Goal: Transaction & Acquisition: Download file/media

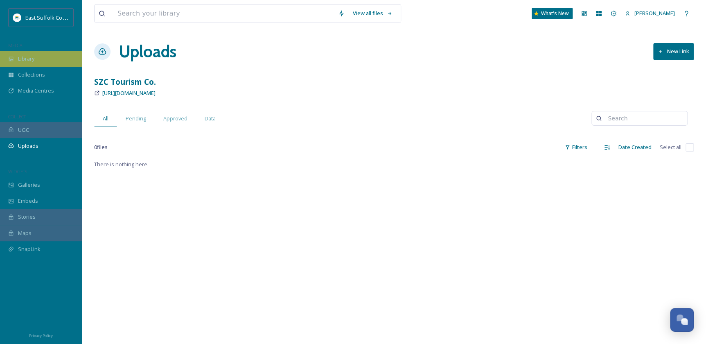
click at [36, 56] on div "Library" at bounding box center [41, 59] width 82 height 16
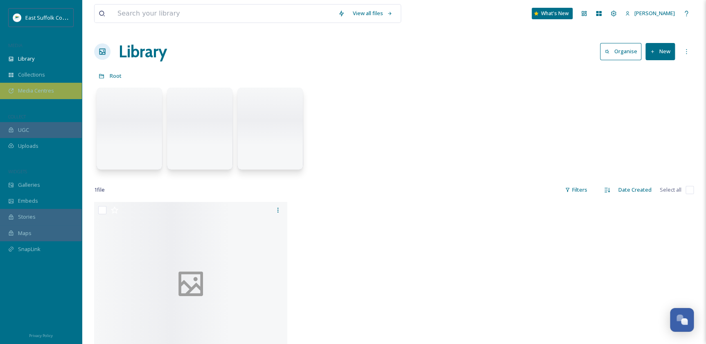
click at [39, 86] on div "Media Centres" at bounding box center [41, 91] width 82 height 16
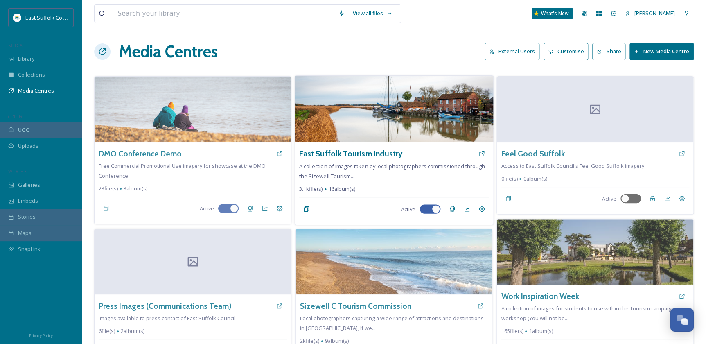
click at [420, 124] on img at bounding box center [394, 109] width 198 height 66
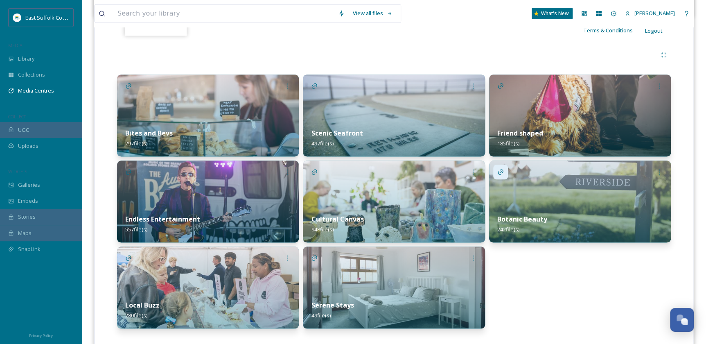
scroll to position [182, 0]
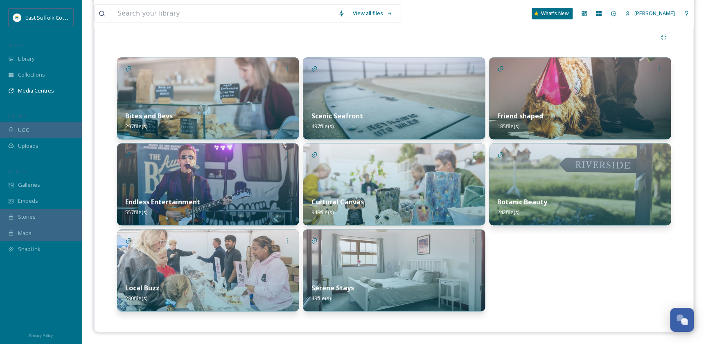
click at [376, 184] on img at bounding box center [394, 184] width 182 height 82
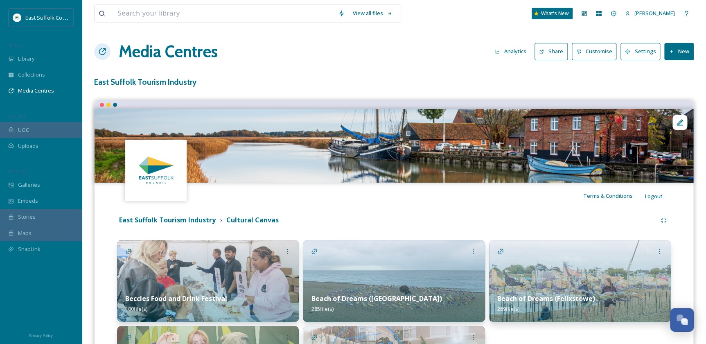
scroll to position [106, 0]
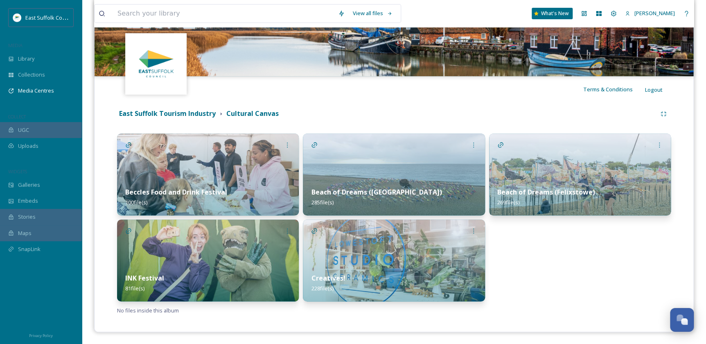
click at [377, 160] on img at bounding box center [394, 174] width 182 height 82
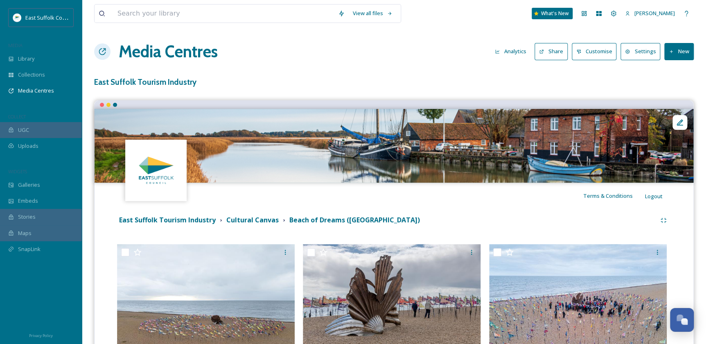
scroll to position [149, 0]
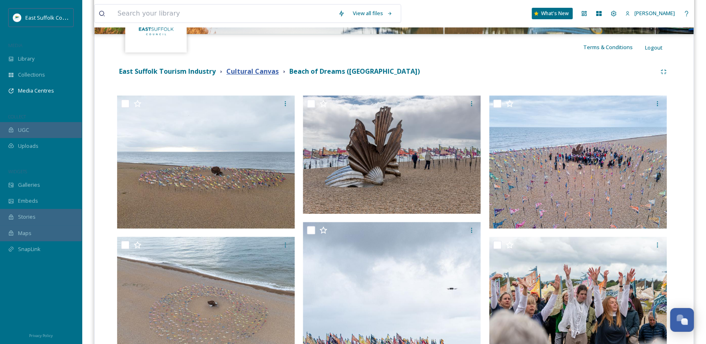
click at [251, 71] on strong "Cultural Canvas" at bounding box center [252, 71] width 52 height 9
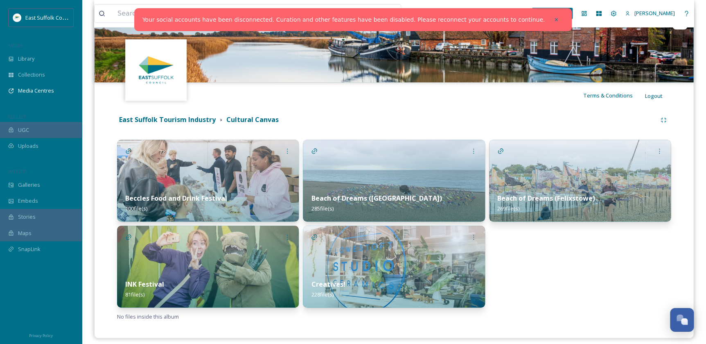
scroll to position [106, 0]
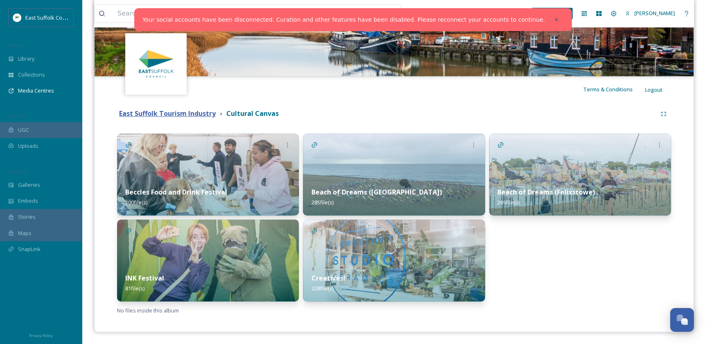
click at [199, 114] on strong "East Suffolk Tourism Industry" at bounding box center [167, 113] width 97 height 9
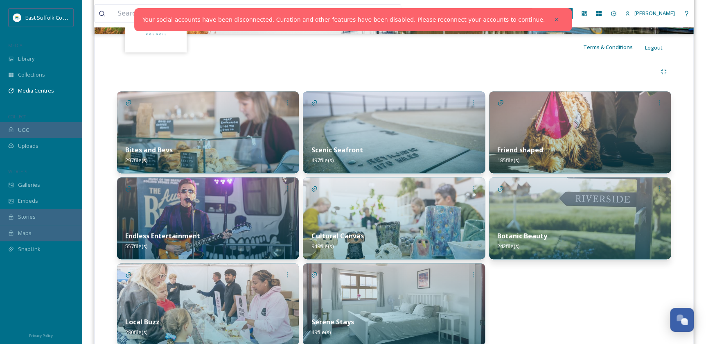
scroll to position [182, 0]
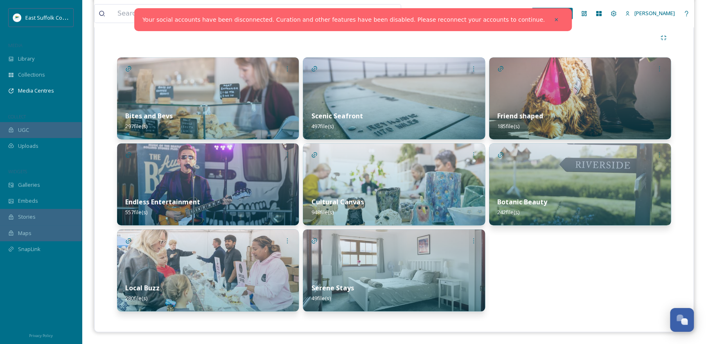
click at [187, 108] on div "Bites and Bevs 297 file(s)" at bounding box center [208, 121] width 182 height 36
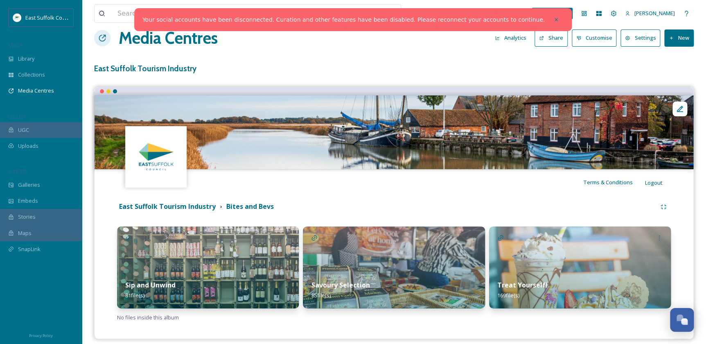
scroll to position [20, 0]
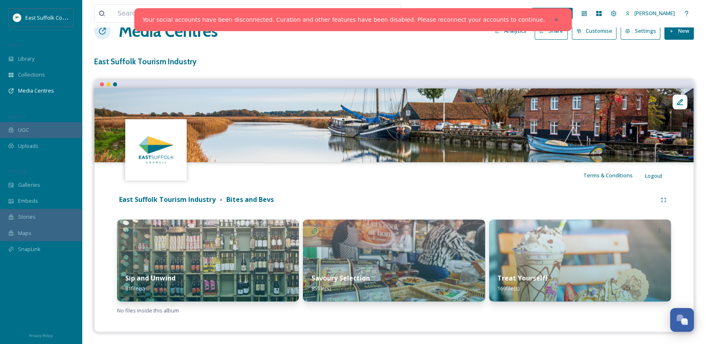
click at [565, 267] on div "Treat Yourself! 169 file(s)" at bounding box center [580, 283] width 182 height 36
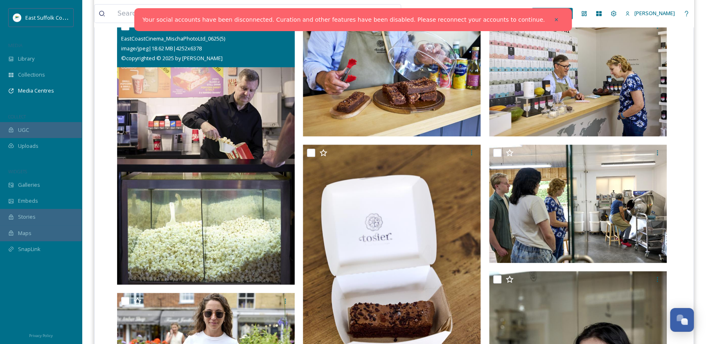
scroll to position [186, 0]
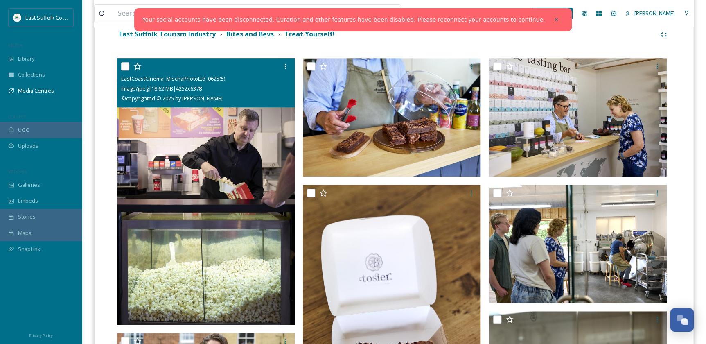
click at [208, 164] on img at bounding box center [206, 191] width 178 height 266
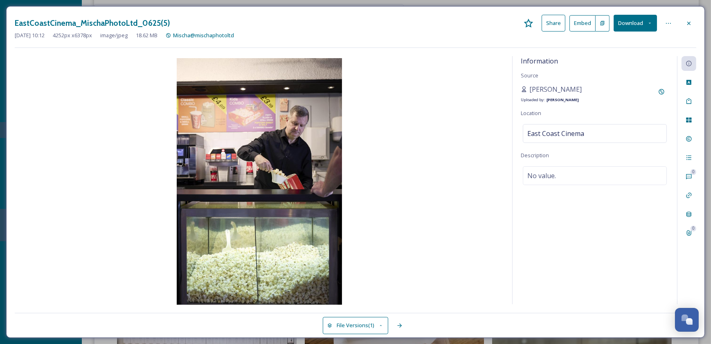
click at [649, 24] on icon at bounding box center [649, 22] width 5 height 5
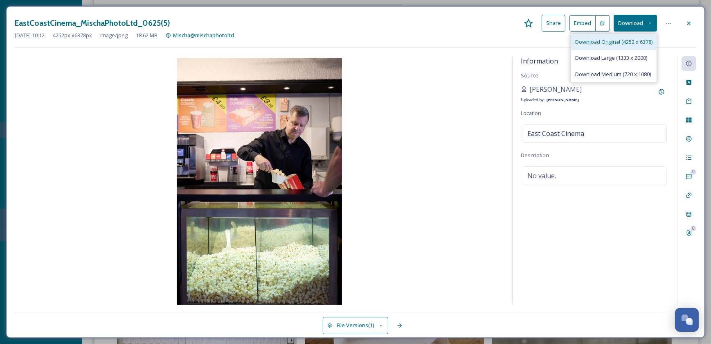
click at [612, 44] on span "Download Original (4252 x 6378)" at bounding box center [613, 42] width 77 height 8
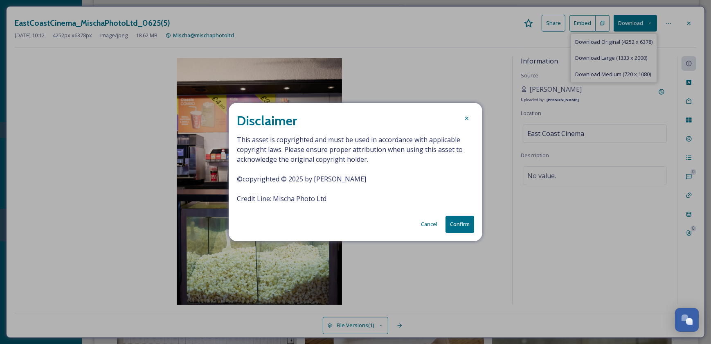
click at [458, 226] on button "Confirm" at bounding box center [460, 224] width 29 height 17
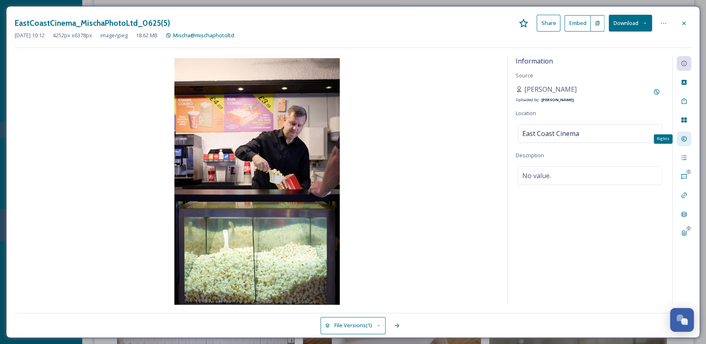
click at [688, 139] on div "Rights" at bounding box center [683, 138] width 15 height 15
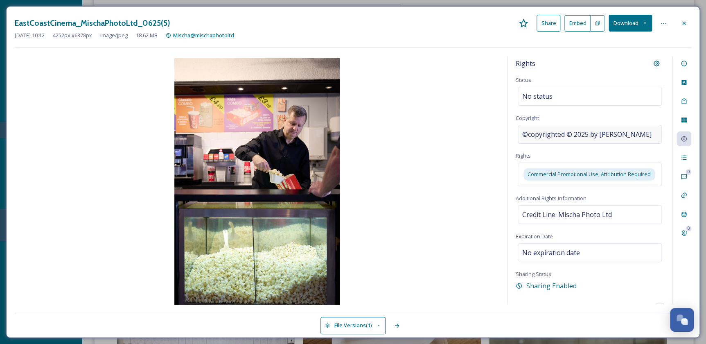
click at [645, 135] on div "©copyrighted © 2025 by Mischa Haller" at bounding box center [590, 134] width 144 height 19
drag, startPoint x: 579, startPoint y: 133, endPoint x: 593, endPoint y: 133, distance: 14.3
click at [593, 133] on input "copyrighted © 2025 by Mischa Haller" at bounding box center [590, 134] width 148 height 19
drag, startPoint x: 557, startPoint y: 134, endPoint x: 669, endPoint y: 133, distance: 112.1
click at [669, 133] on div "Rights Status No status Copyright copyrighted © 2025 by Mischa Haller Rights Co…" at bounding box center [589, 180] width 164 height 248
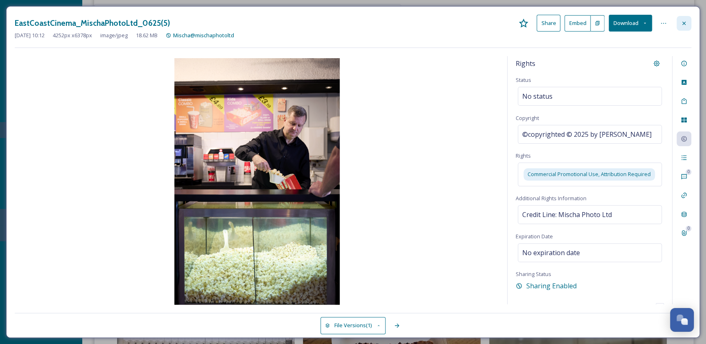
click at [683, 25] on icon at bounding box center [683, 23] width 7 height 7
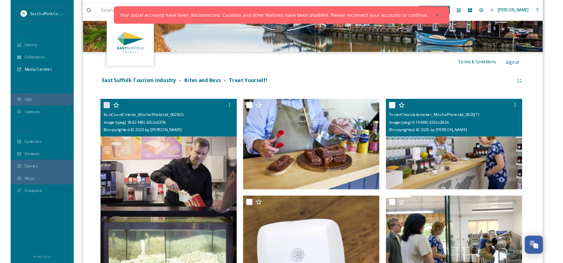
scroll to position [111, 0]
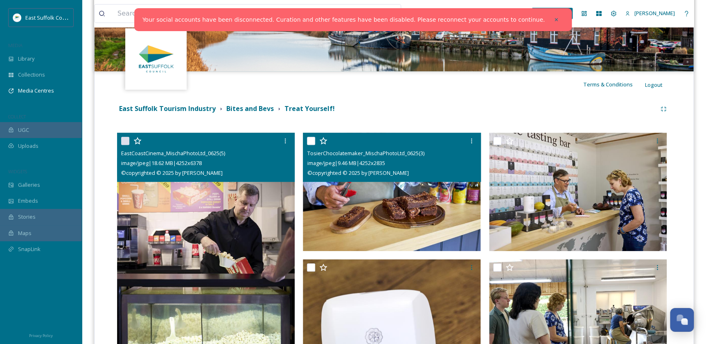
click at [441, 198] on img at bounding box center [392, 192] width 178 height 119
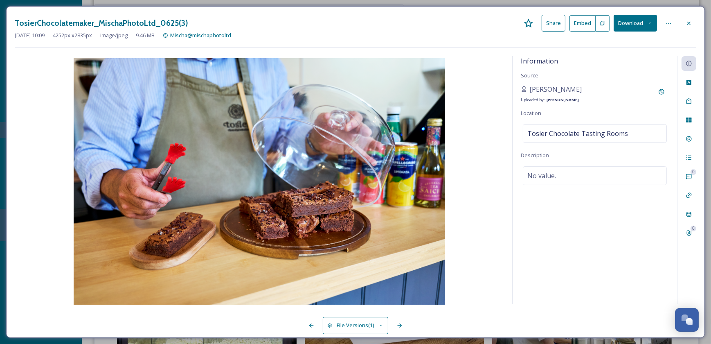
click at [638, 18] on button "Download" at bounding box center [635, 23] width 43 height 17
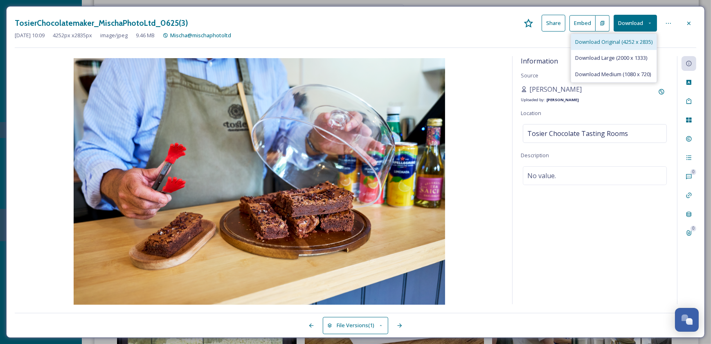
click at [610, 40] on span "Download Original (4252 x 2835)" at bounding box center [613, 42] width 77 height 8
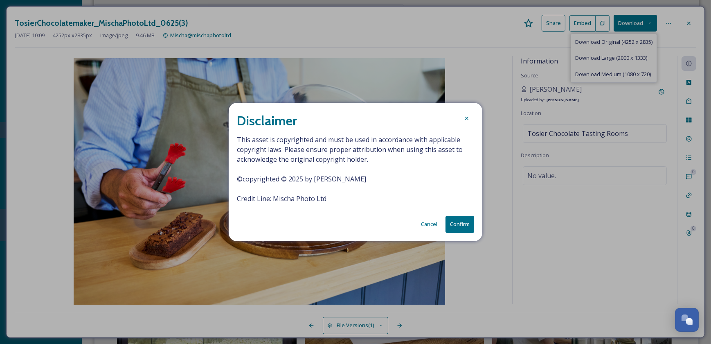
click at [363, 180] on span "This asset is copyrighted and must be used in accordance with applicable copyri…" at bounding box center [355, 169] width 237 height 69
drag, startPoint x: 363, startPoint y: 180, endPoint x: 280, endPoint y: 179, distance: 83.1
click at [280, 179] on span "This asset is copyrighted and must be used in accordance with applicable copyri…" at bounding box center [355, 169] width 237 height 69
copy span "© 2025 by Mischa Haller"
click at [467, 222] on button "Confirm" at bounding box center [460, 224] width 29 height 17
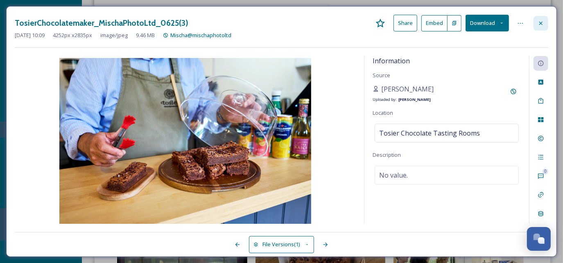
click at [545, 25] on div at bounding box center [540, 23] width 15 height 15
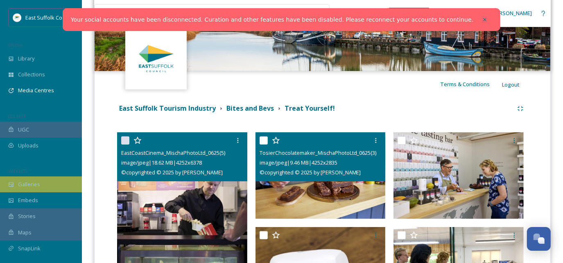
click at [25, 187] on span "Galleries" at bounding box center [29, 185] width 22 height 8
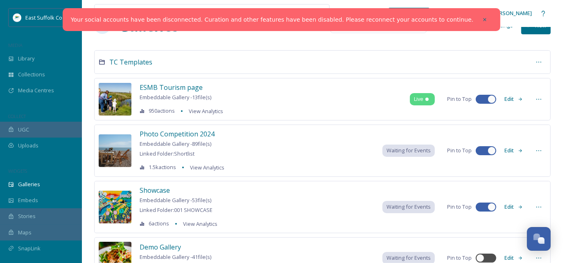
scroll to position [37, 0]
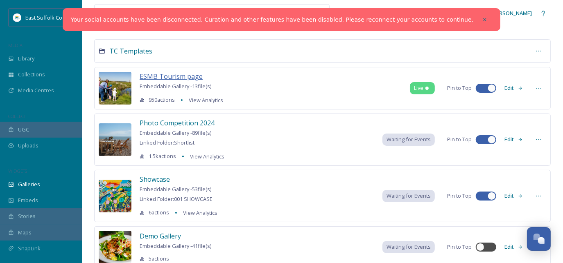
click at [186, 79] on span "ESMB Tourism page" at bounding box center [171, 76] width 63 height 9
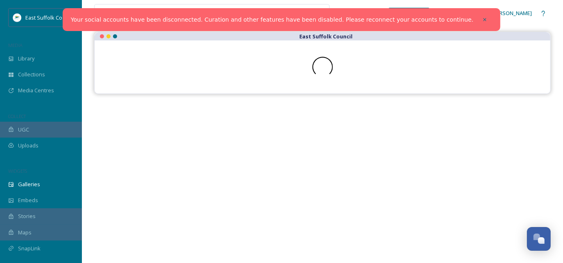
scroll to position [74, 0]
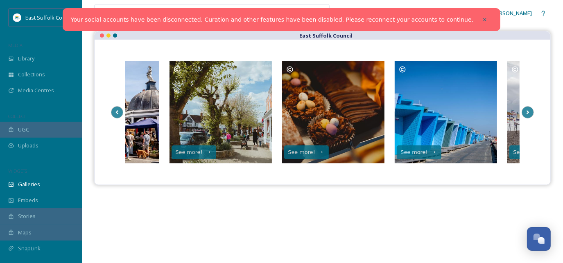
click at [520, 115] on div "See more! See more! See more! See more! See more! See more! See more! See more!…" at bounding box center [322, 112] width 423 height 113
click at [525, 111] on icon at bounding box center [527, 112] width 11 height 12
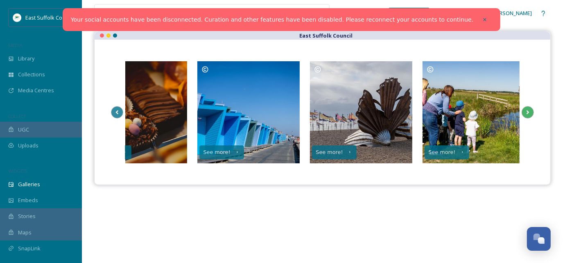
click at [525, 110] on icon at bounding box center [527, 112] width 11 height 12
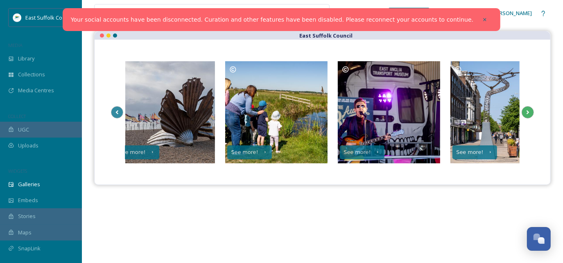
click at [525, 110] on icon at bounding box center [527, 112] width 11 height 12
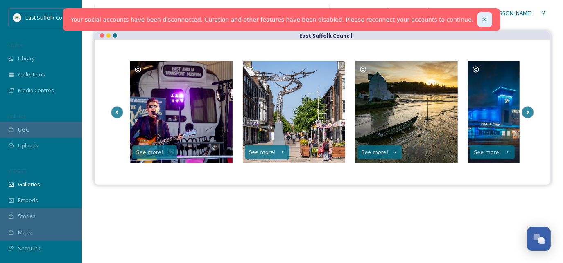
click at [477, 18] on div at bounding box center [484, 19] width 15 height 15
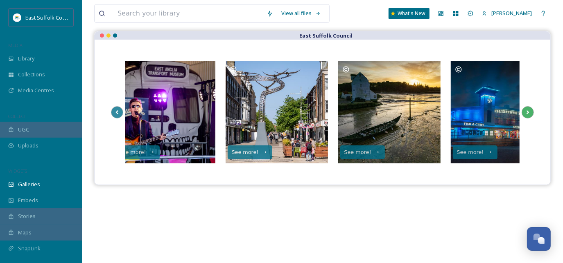
click at [529, 112] on icon at bounding box center [527, 112] width 11 height 12
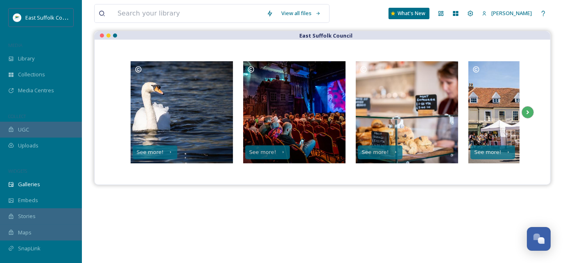
click at [529, 112] on icon at bounding box center [527, 112] width 11 height 12
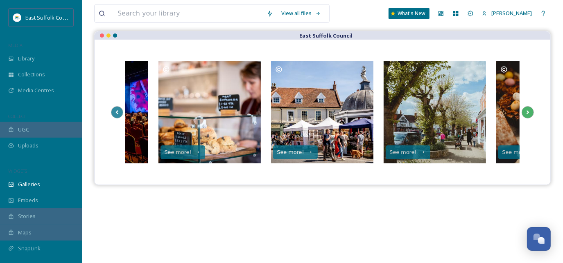
click at [529, 112] on icon at bounding box center [527, 112] width 11 height 12
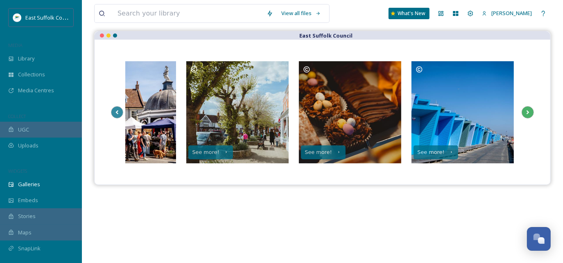
click at [529, 112] on icon at bounding box center [527, 112] width 11 height 12
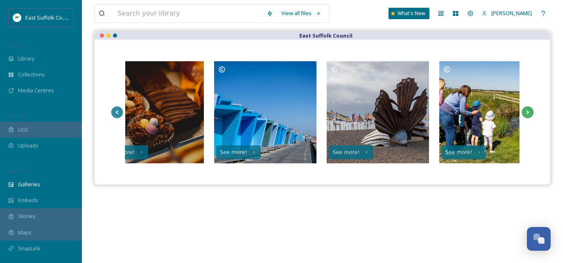
click at [529, 112] on icon at bounding box center [527, 112] width 11 height 12
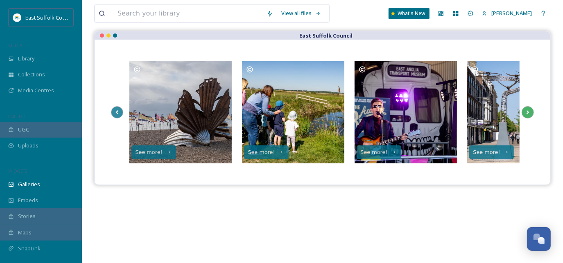
click at [529, 112] on icon at bounding box center [527, 112] width 11 height 12
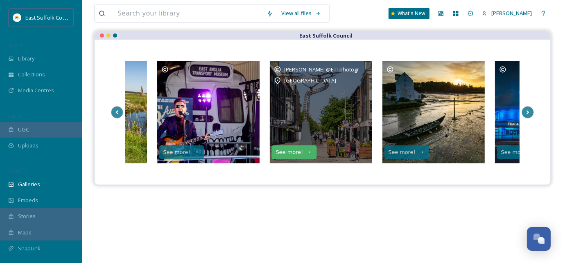
click at [307, 153] on icon at bounding box center [309, 152] width 5 height 5
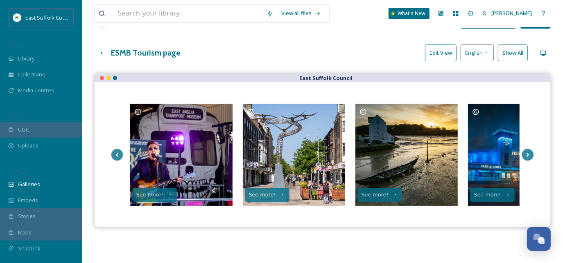
scroll to position [37, 0]
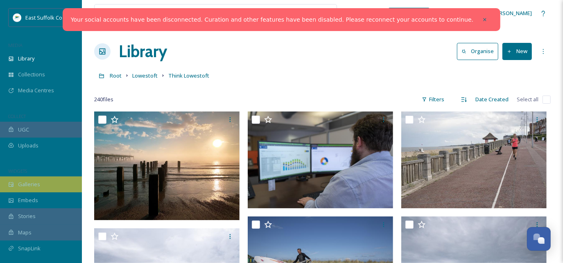
click at [36, 178] on div "Galleries" at bounding box center [41, 185] width 82 height 16
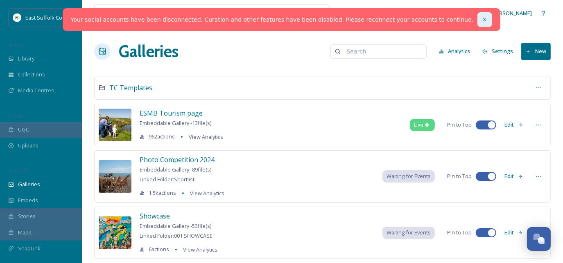
click at [482, 18] on icon at bounding box center [485, 20] width 6 height 6
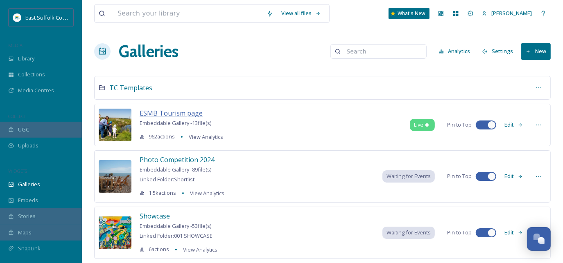
click at [169, 116] on span "ESMB Tourism page" at bounding box center [171, 113] width 63 height 9
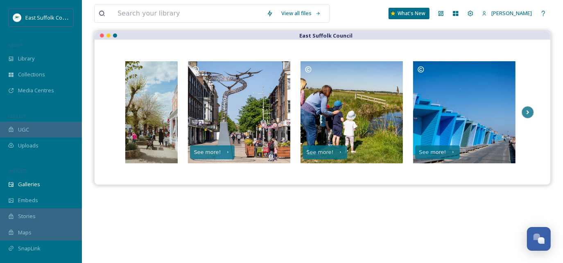
scroll to position [37, 0]
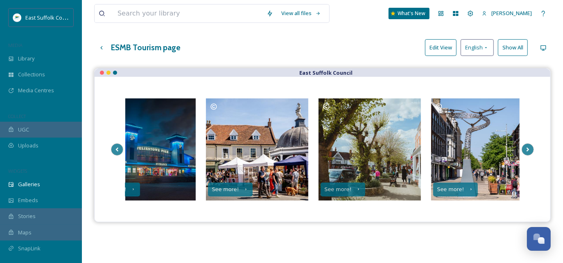
click at [321, 70] on strong "East Suffolk Council" at bounding box center [326, 72] width 53 height 7
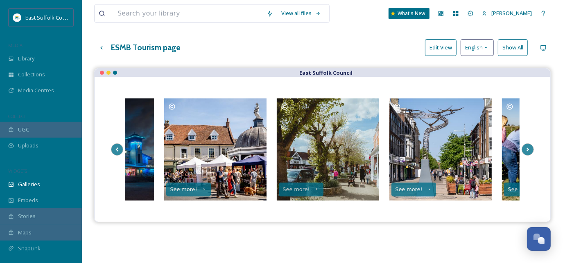
click at [324, 81] on div "See more! See more! See more! See more! See more! See more! See more! See more!…" at bounding box center [322, 149] width 455 height 145
